Goal: Information Seeking & Learning: Learn about a topic

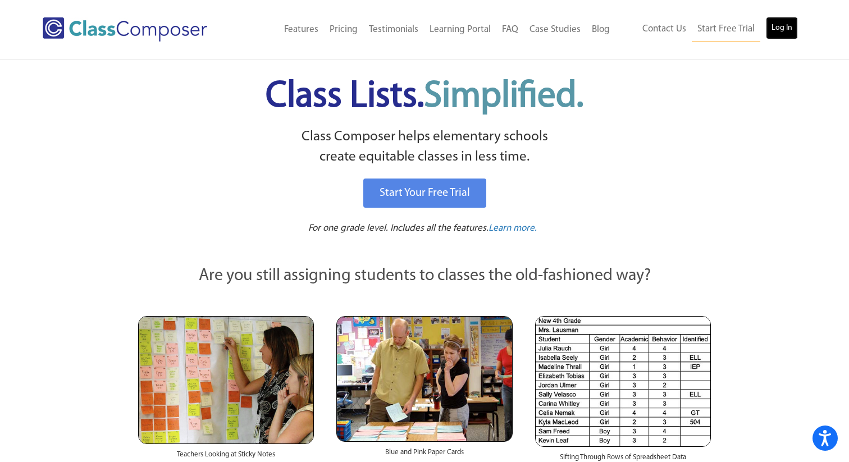
click at [783, 27] on link "Log In" at bounding box center [782, 28] width 32 height 22
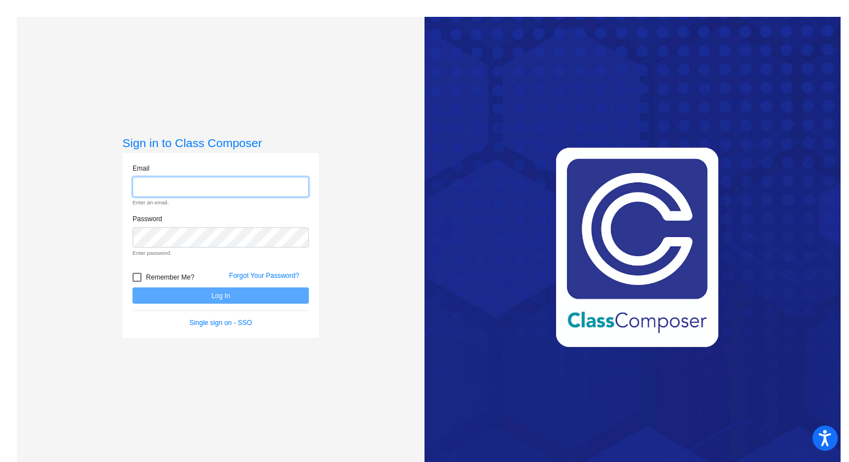
type input "[PERSON_NAME][EMAIL_ADDRESS][PERSON_NAME][DOMAIN_NAME]"
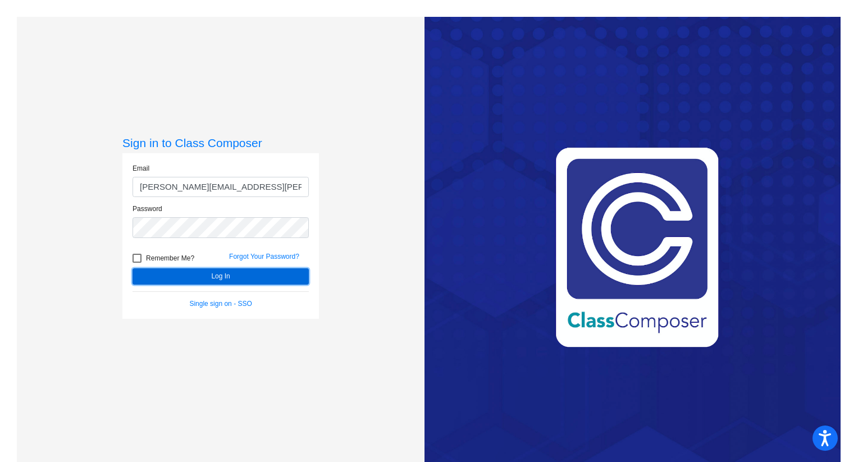
click at [255, 279] on button "Log In" at bounding box center [220, 276] width 176 height 16
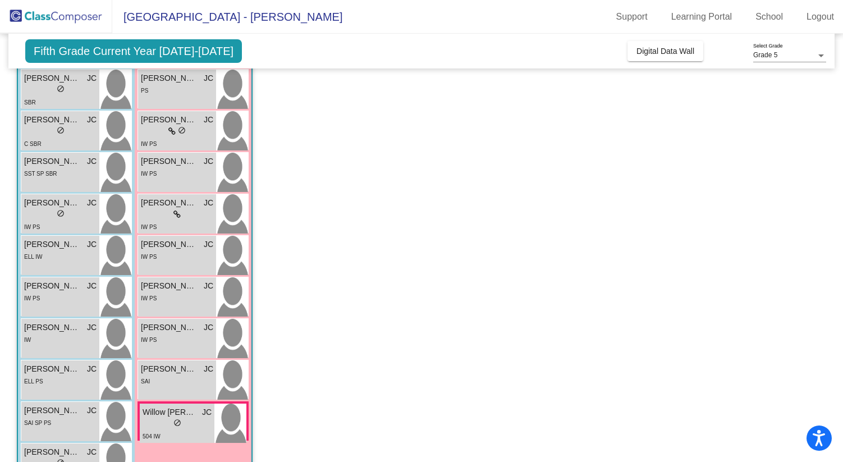
scroll to position [359, 0]
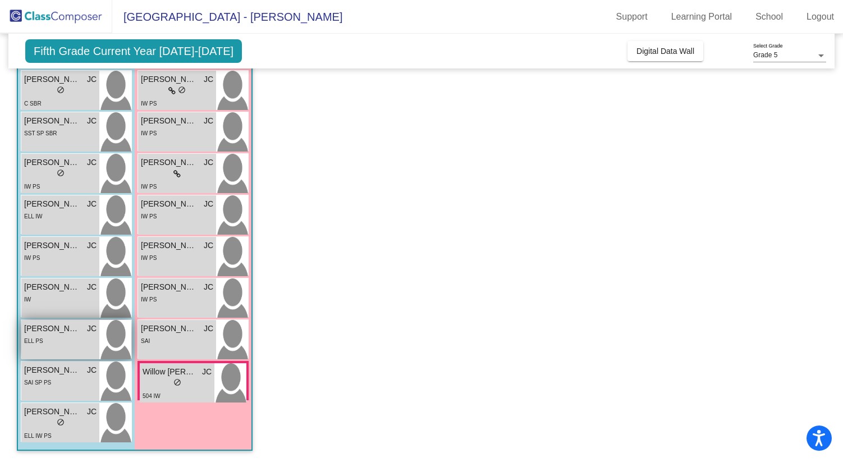
click at [66, 340] on div "ELL PS" at bounding box center [60, 340] width 72 height 12
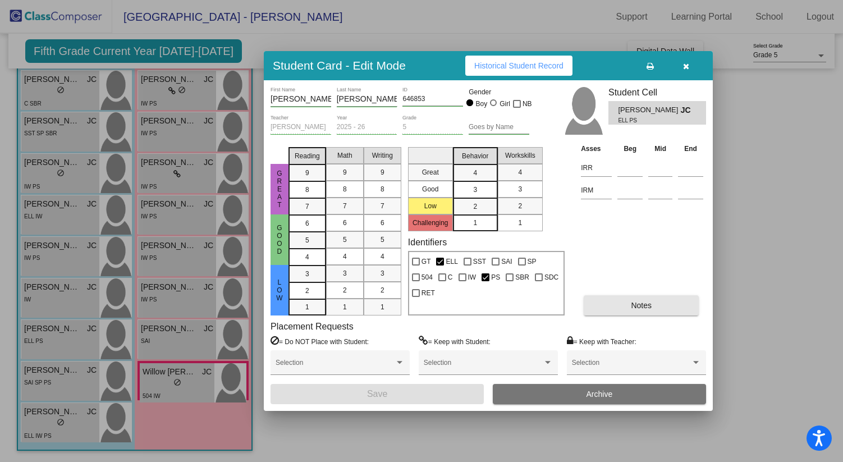
click at [656, 304] on button "Notes" at bounding box center [641, 305] width 115 height 20
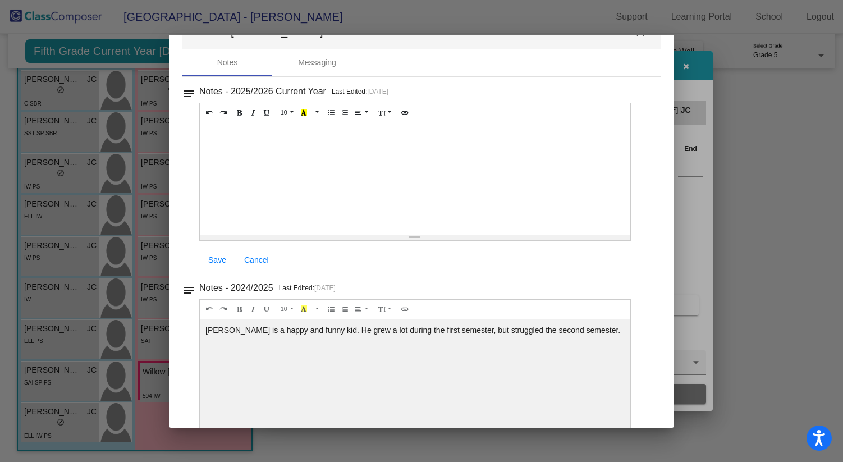
scroll to position [0, 0]
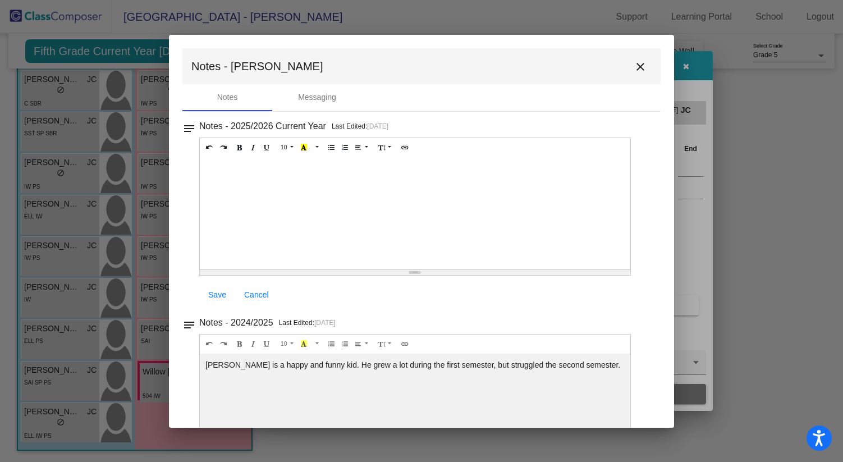
click at [638, 65] on mat-icon "close" at bounding box center [640, 66] width 13 height 13
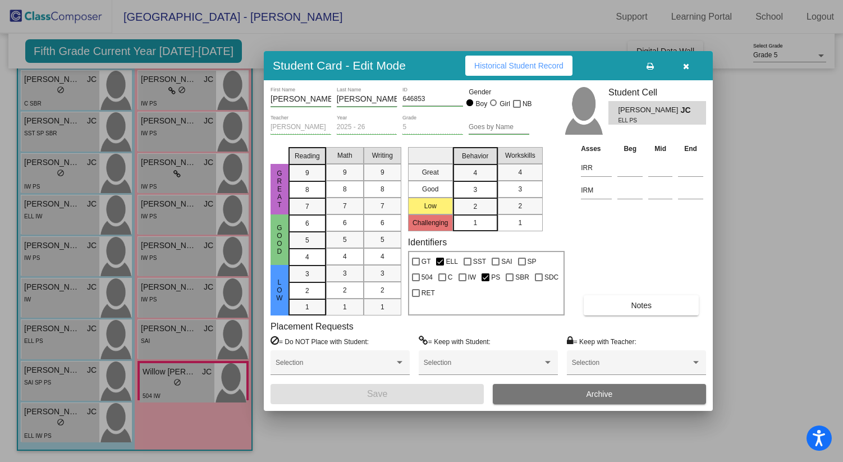
click at [65, 345] on div at bounding box center [421, 231] width 843 height 462
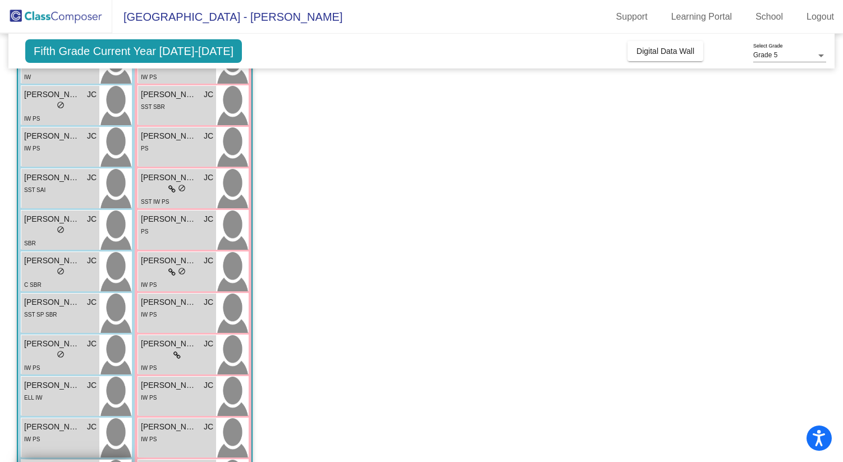
scroll to position [177, 0]
click at [70, 316] on div "SST SP SBR" at bounding box center [60, 314] width 72 height 12
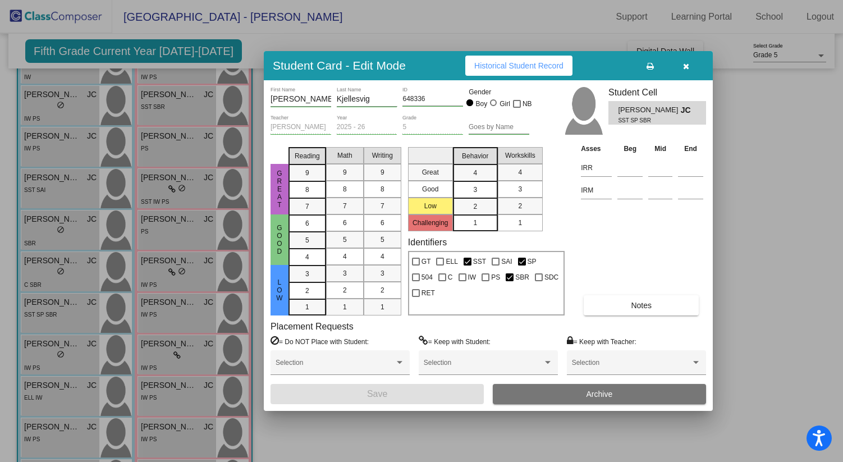
click at [641, 304] on span "Notes" at bounding box center [641, 305] width 21 height 9
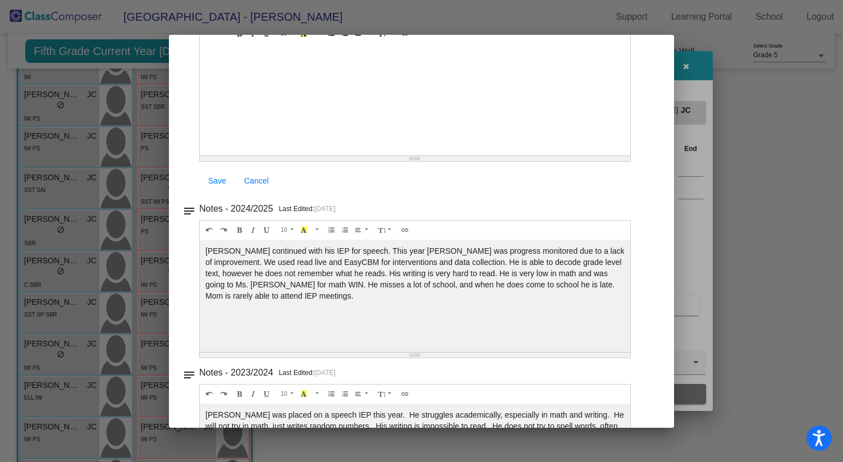
scroll to position [0, 0]
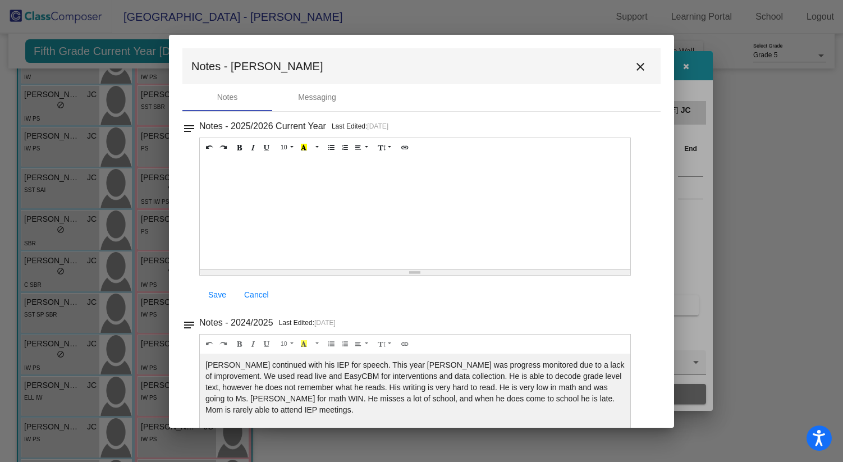
click at [634, 65] on mat-icon "close" at bounding box center [640, 66] width 13 height 13
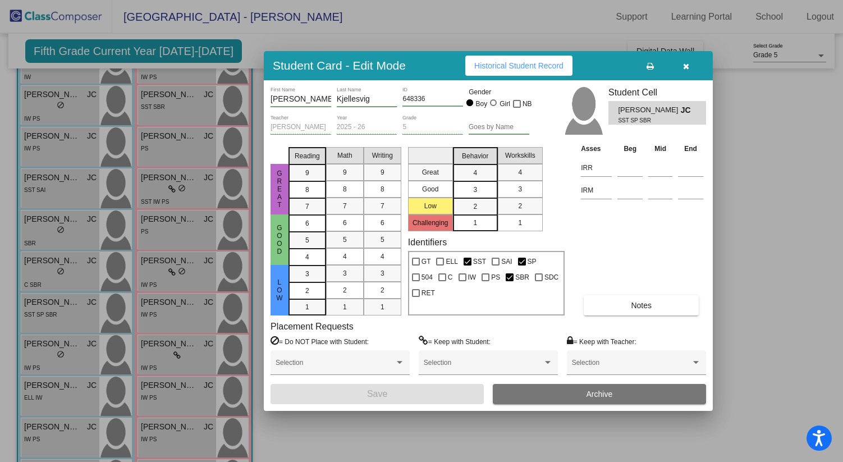
click at [74, 277] on div at bounding box center [421, 231] width 843 height 462
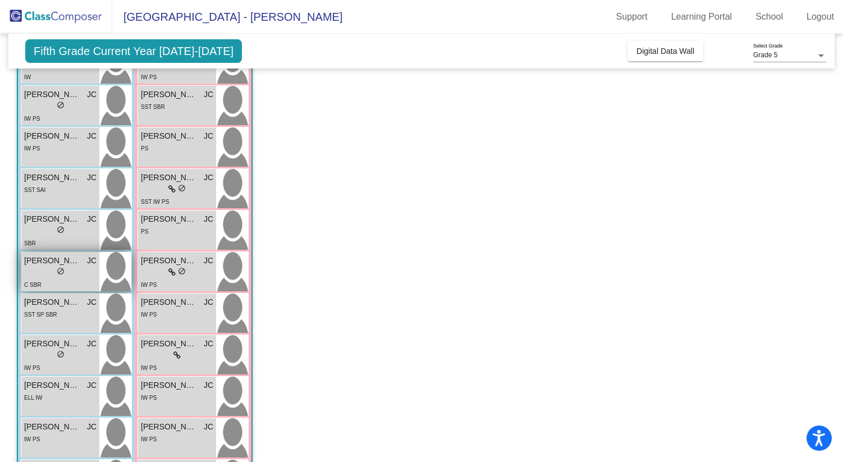
click at [75, 276] on div "lock do_not_disturb_alt" at bounding box center [60, 273] width 72 height 12
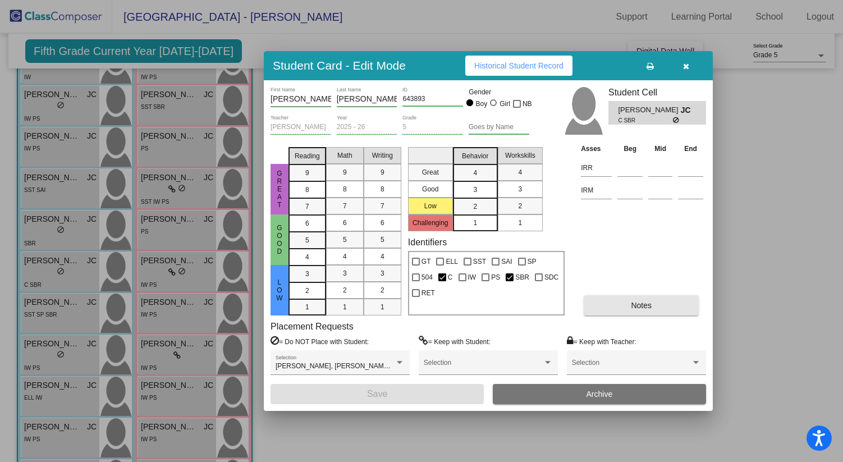
click at [619, 302] on button "Notes" at bounding box center [641, 305] width 115 height 20
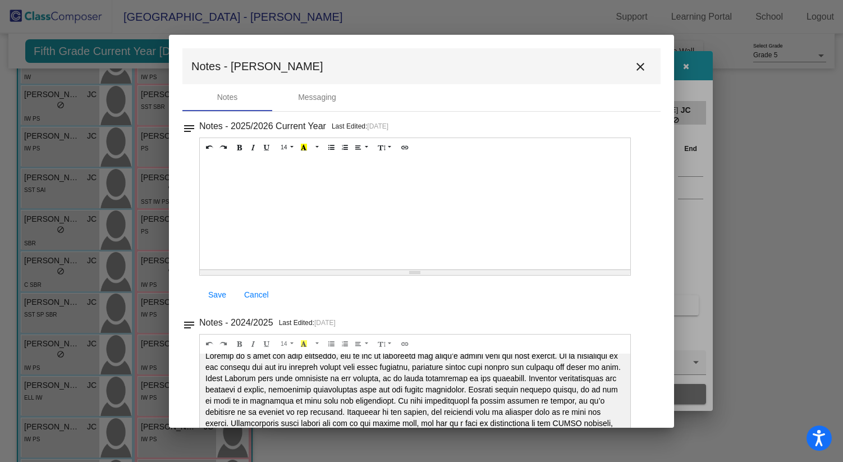
click at [639, 64] on mat-icon "close" at bounding box center [640, 66] width 13 height 13
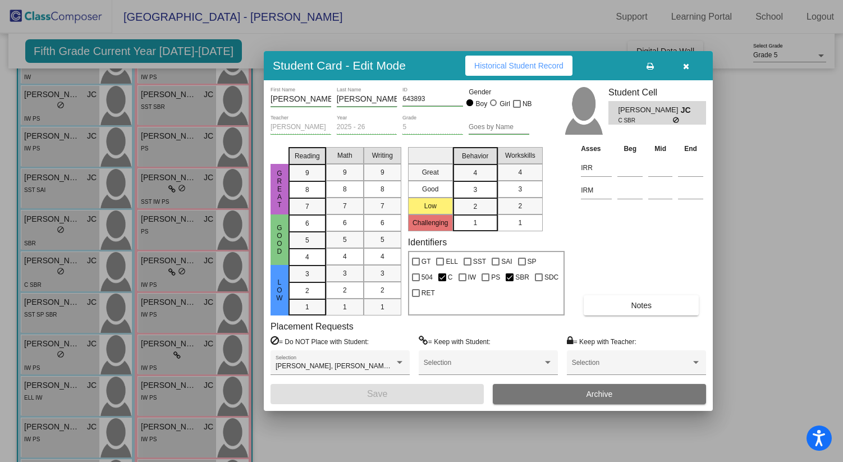
click at [51, 239] on div at bounding box center [421, 231] width 843 height 462
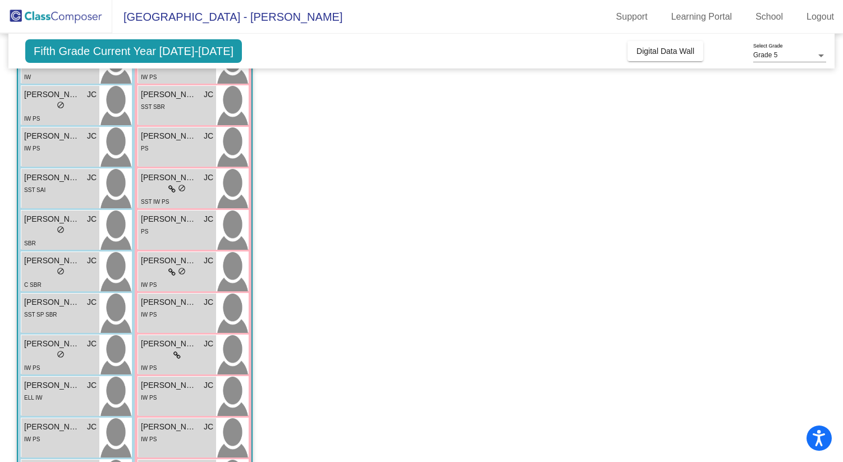
click at [51, 239] on div "SBR" at bounding box center [60, 243] width 72 height 12
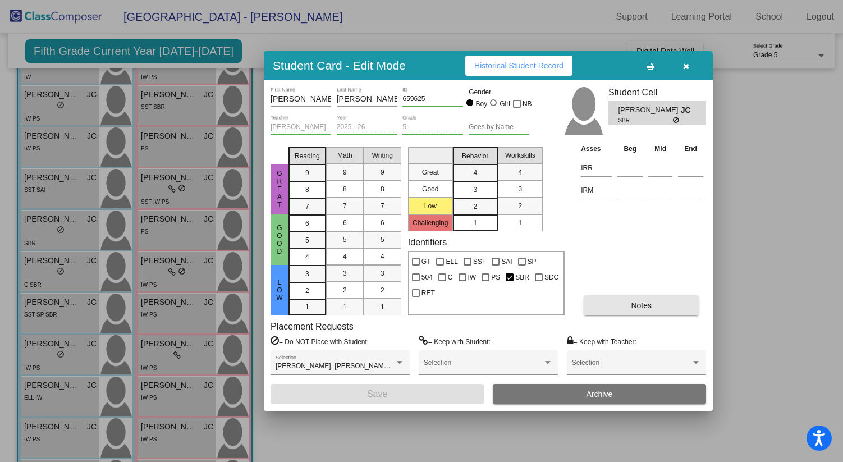
click at [641, 306] on span "Notes" at bounding box center [641, 305] width 21 height 9
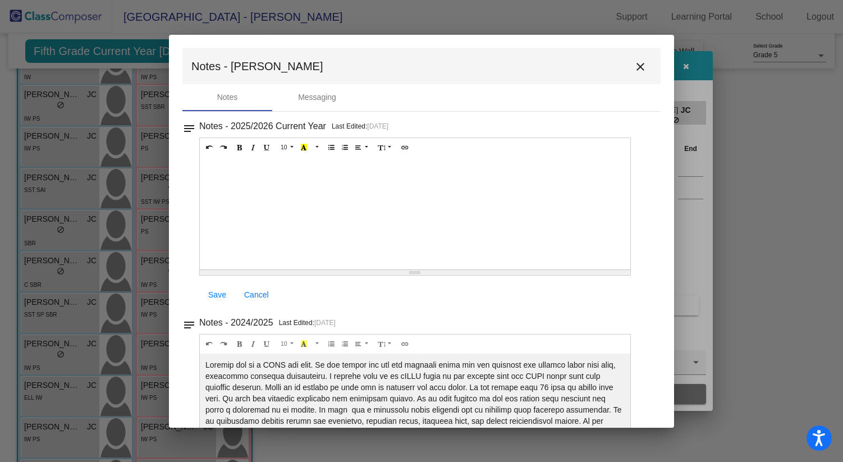
click at [635, 65] on mat-icon "close" at bounding box center [640, 66] width 13 height 13
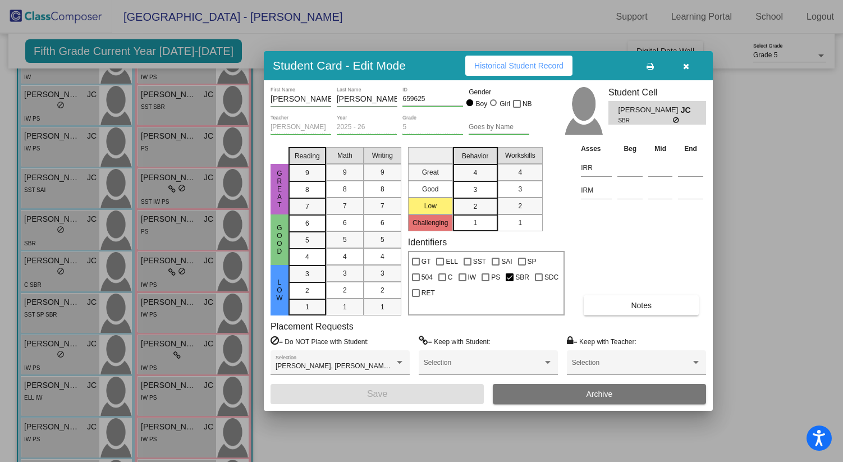
click at [187, 113] on div at bounding box center [421, 231] width 843 height 462
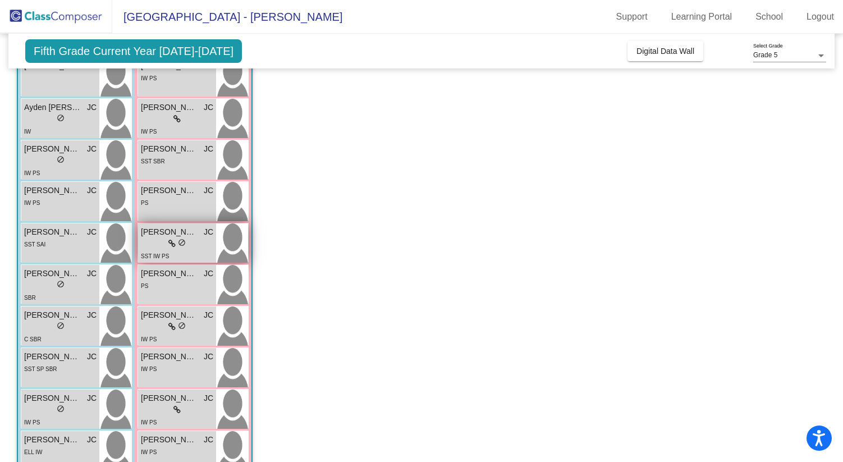
scroll to position [121, 0]
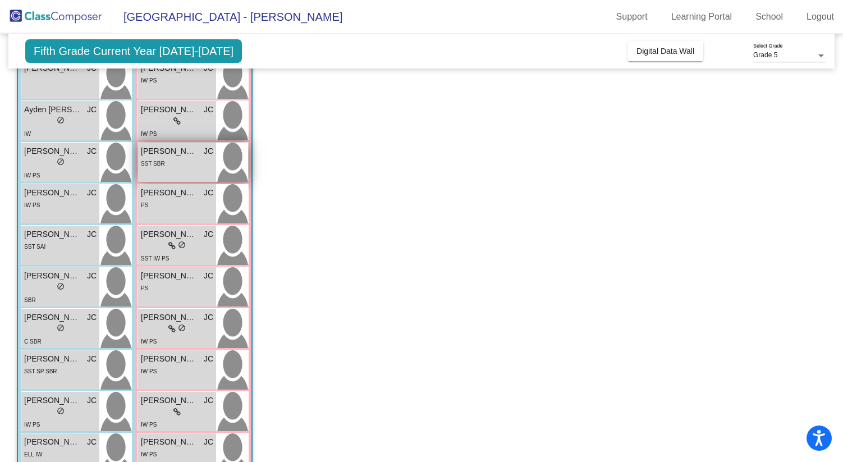
click at [190, 158] on div "SST SBR" at bounding box center [177, 163] width 72 height 12
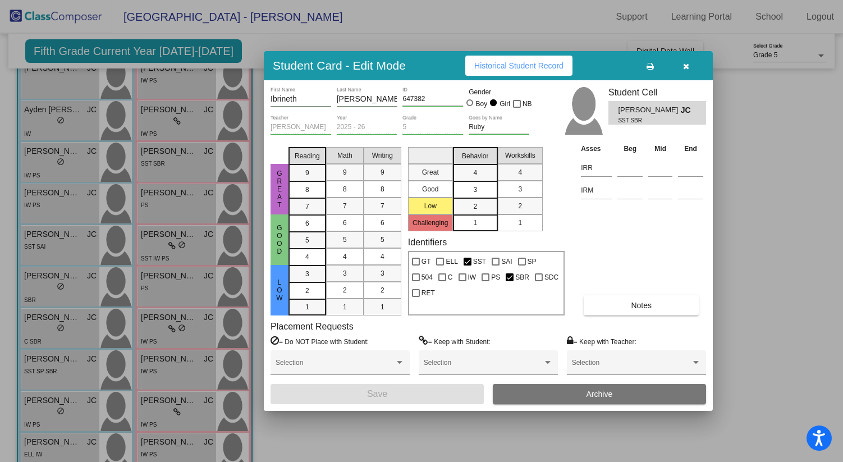
click at [640, 307] on span "Notes" at bounding box center [641, 305] width 21 height 9
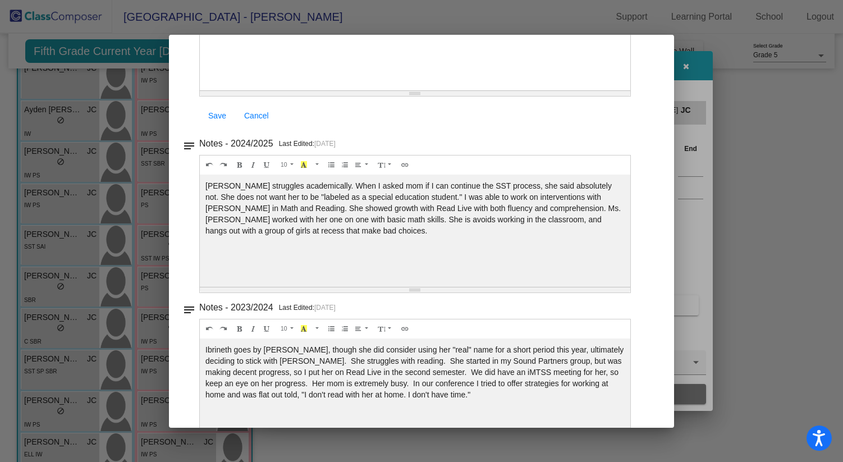
scroll to position [0, 0]
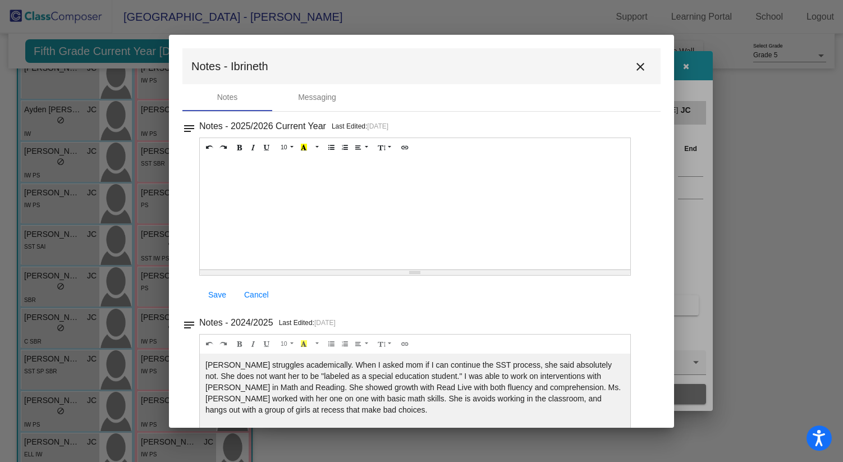
click at [634, 62] on mat-icon "close" at bounding box center [640, 66] width 13 height 13
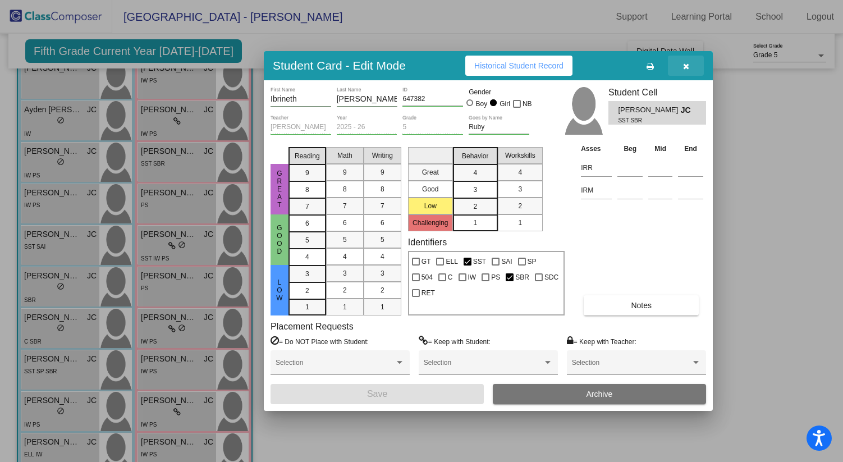
click at [690, 66] on button "button" at bounding box center [686, 66] width 36 height 20
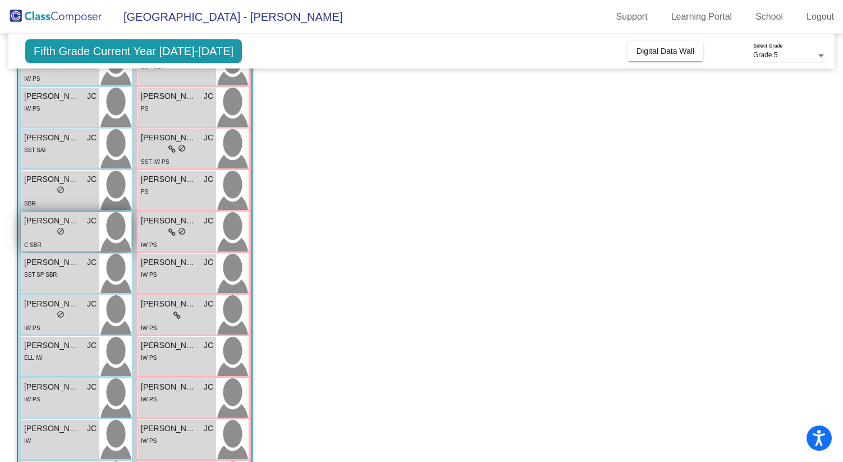
scroll to position [210, 0]
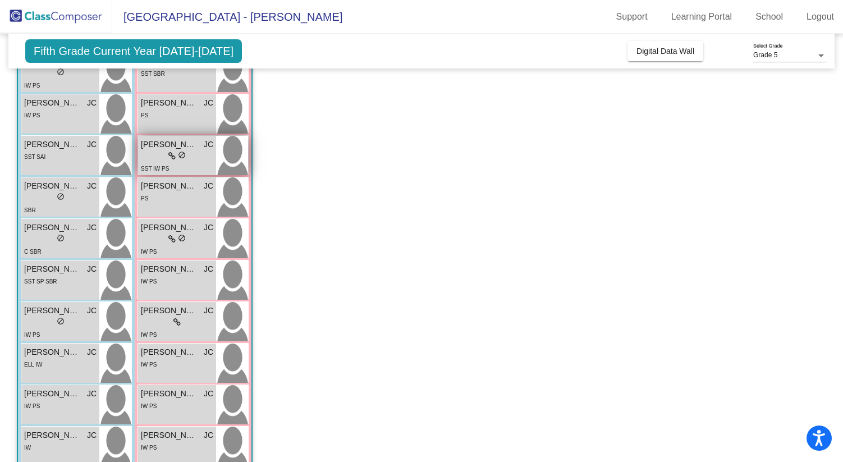
click at [169, 157] on icon at bounding box center [171, 156] width 7 height 8
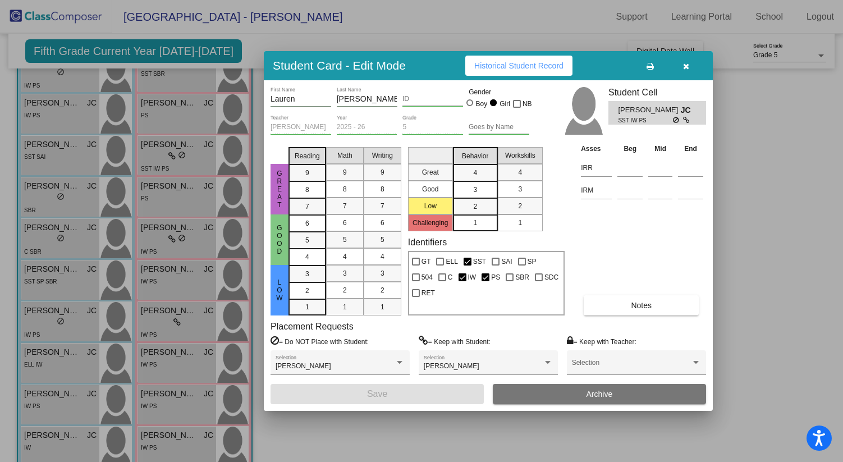
click at [645, 305] on span "Notes" at bounding box center [641, 305] width 21 height 9
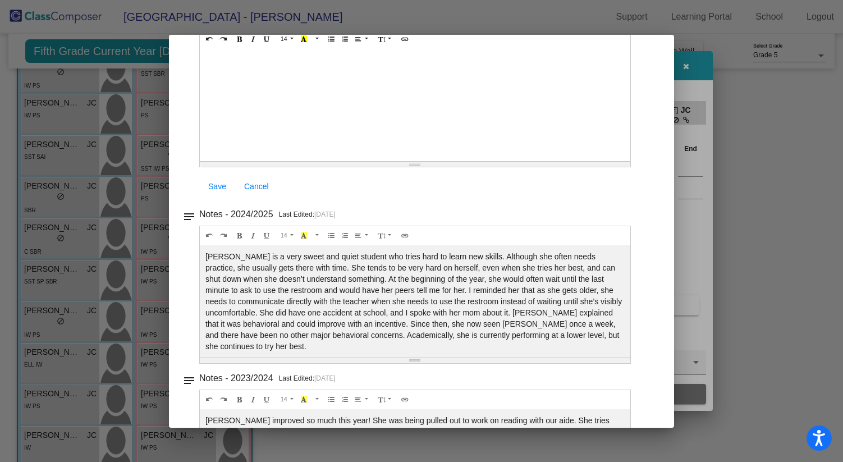
scroll to position [0, 0]
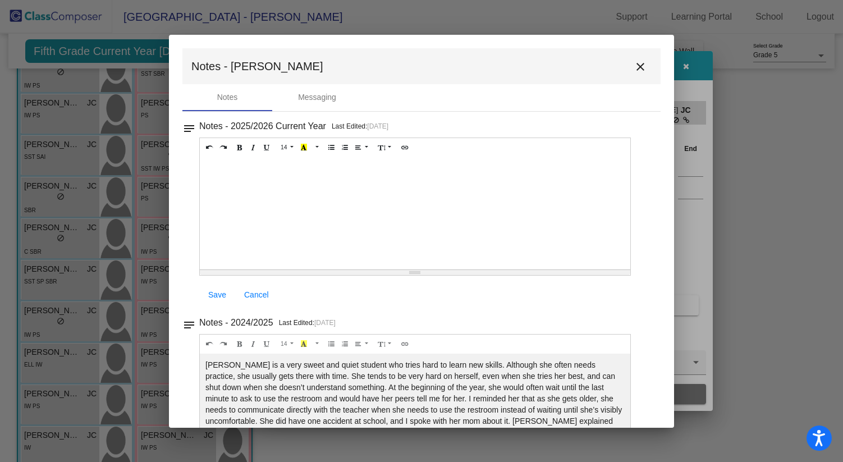
click at [634, 61] on mat-icon "close" at bounding box center [640, 66] width 13 height 13
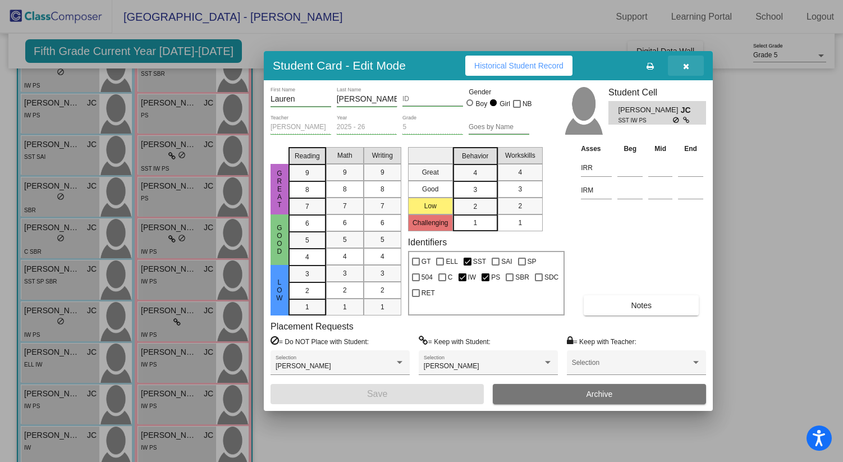
click at [686, 63] on icon "button" at bounding box center [686, 66] width 6 height 8
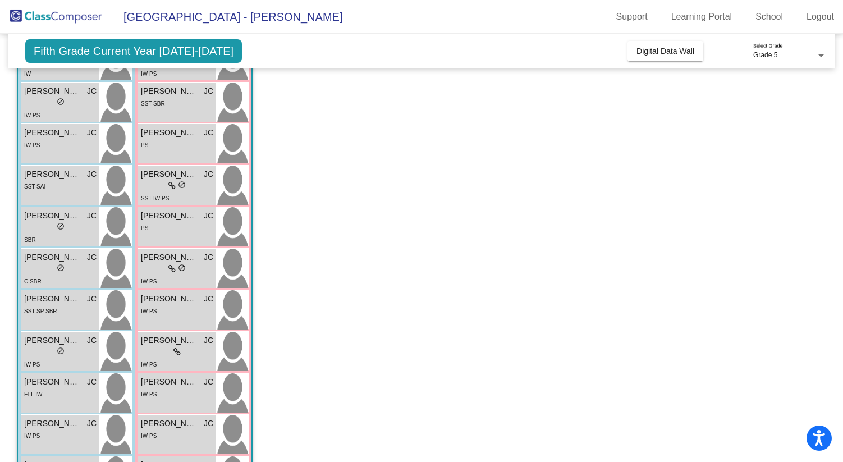
scroll to position [180, 0]
click at [71, 276] on div "C SBR" at bounding box center [60, 282] width 72 height 12
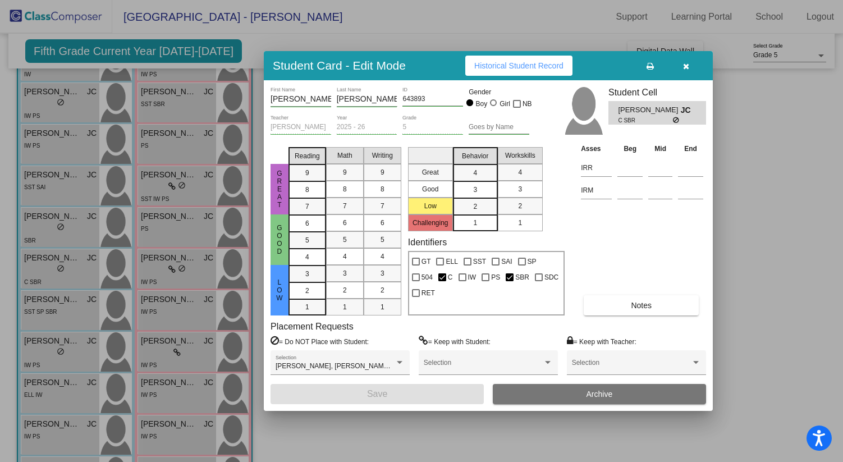
click at [616, 315] on div "[PERSON_NAME] First Name [PERSON_NAME] Last Name 643893 ID Gender Boy Girl NB […" at bounding box center [489, 245] width 436 height 317
click at [613, 302] on button "Notes" at bounding box center [641, 305] width 115 height 20
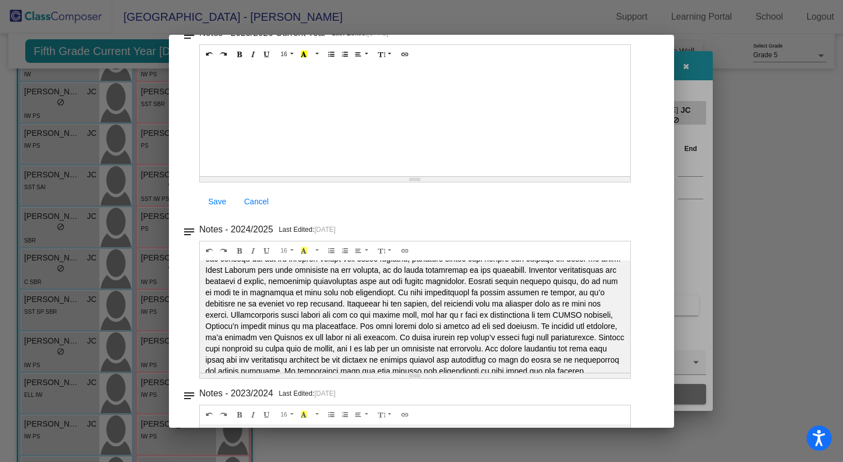
scroll to position [0, 0]
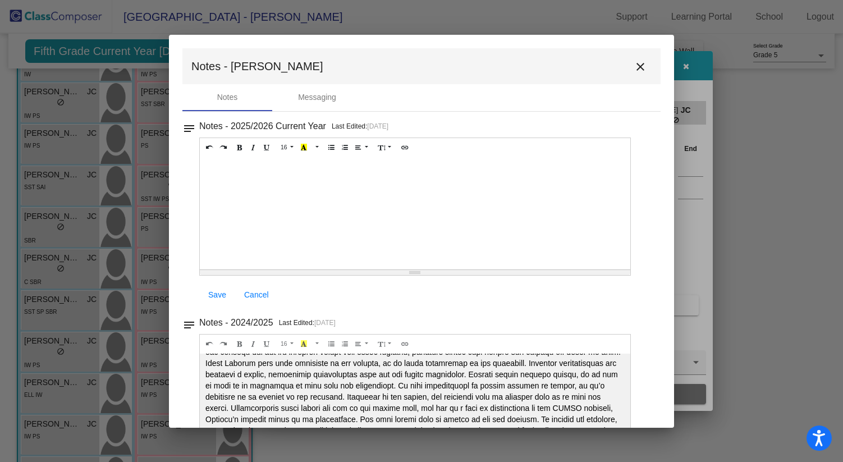
click at [634, 71] on mat-icon "close" at bounding box center [640, 66] width 13 height 13
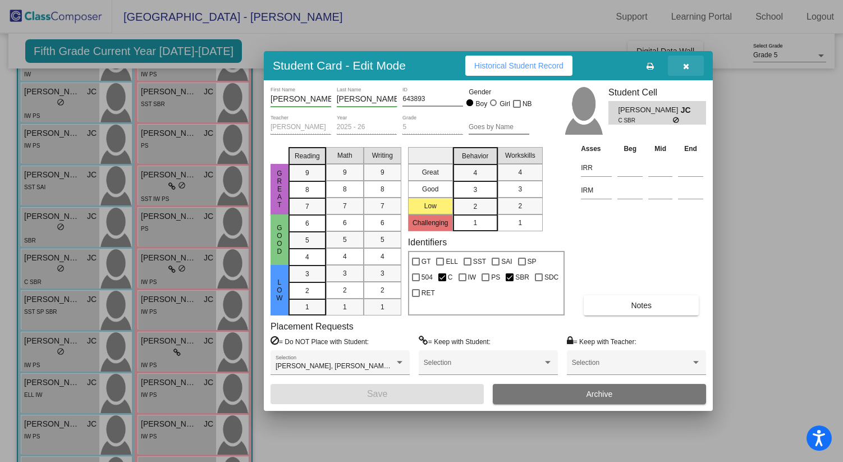
click at [686, 67] on icon "button" at bounding box center [686, 66] width 6 height 8
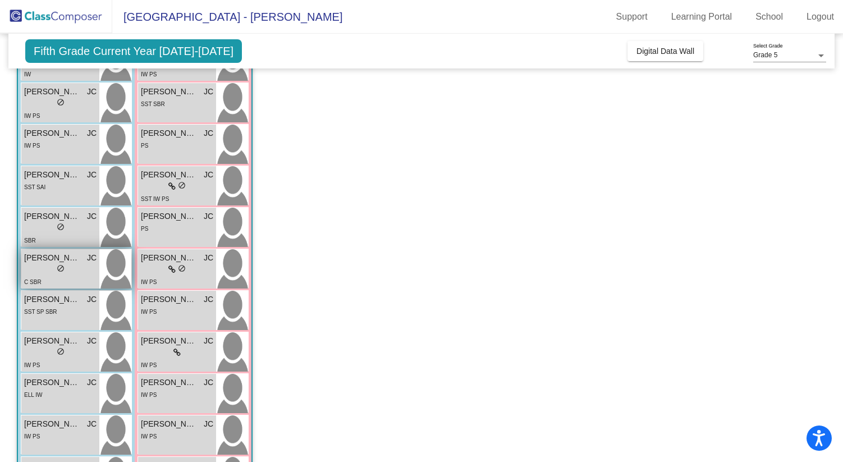
click at [75, 272] on div "lock do_not_disturb_alt" at bounding box center [60, 270] width 72 height 12
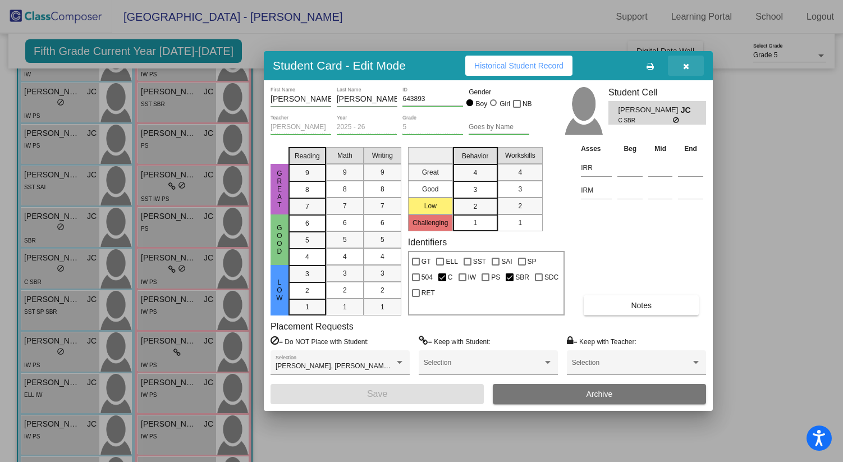
click at [683, 66] on icon "button" at bounding box center [686, 66] width 6 height 8
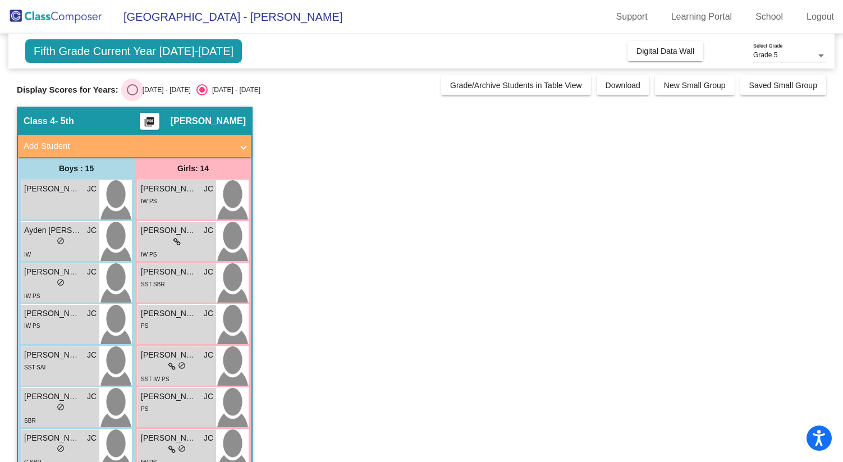
click at [132, 93] on div "Select an option" at bounding box center [132, 89] width 11 height 11
click at [132, 95] on input "[DATE] - [DATE]" at bounding box center [132, 95] width 1 height 1
radio input "true"
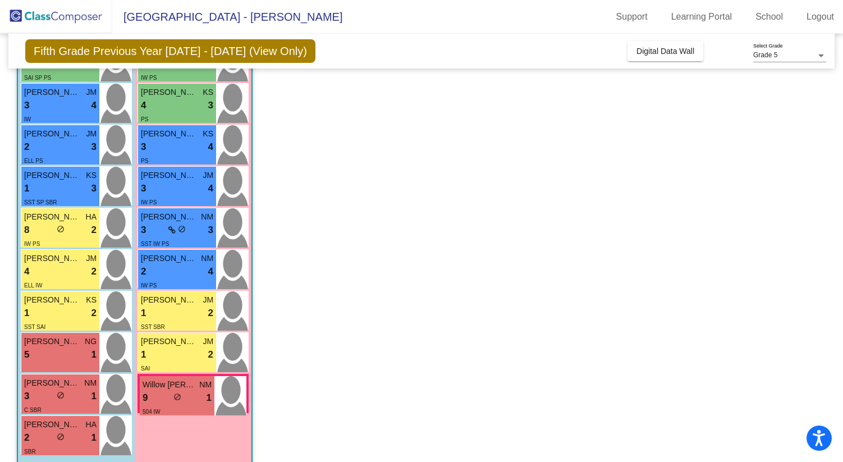
scroll to position [359, 0]
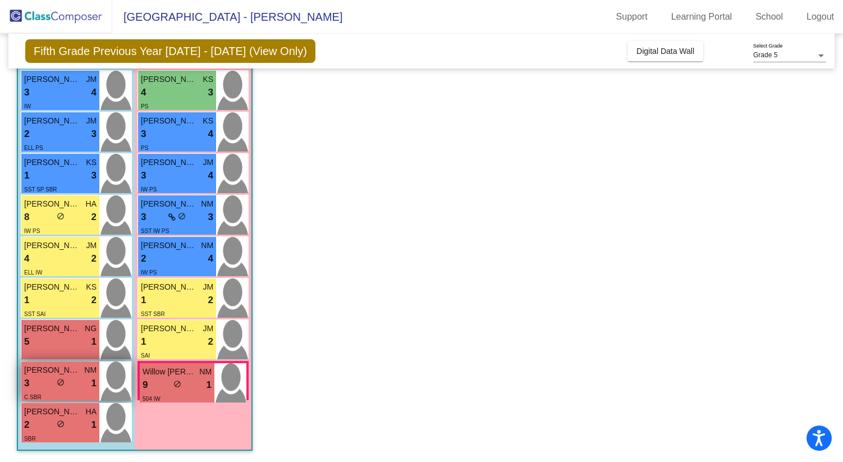
click at [59, 367] on span "[PERSON_NAME]" at bounding box center [52, 370] width 56 height 12
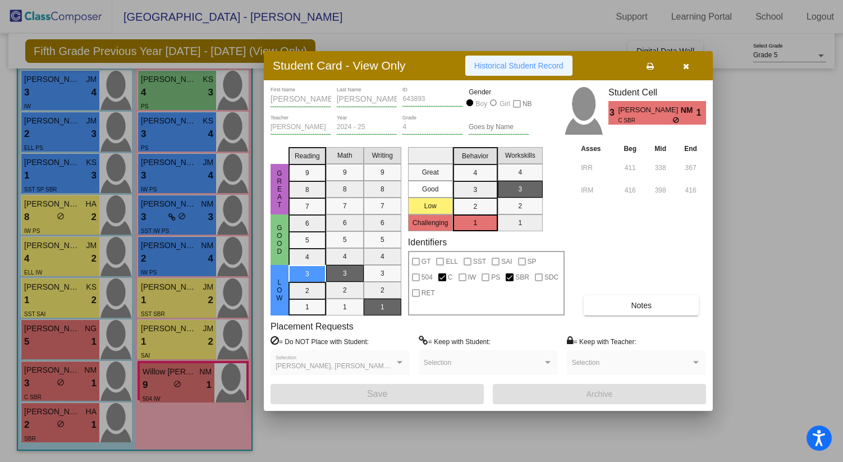
drag, startPoint x: 502, startPoint y: 65, endPoint x: 497, endPoint y: 65, distance: 5.6
click at [498, 65] on span "Historical Student Record" at bounding box center [518, 65] width 89 height 9
click at [686, 65] on icon "button" at bounding box center [686, 66] width 6 height 8
